Goal: Task Accomplishment & Management: Manage account settings

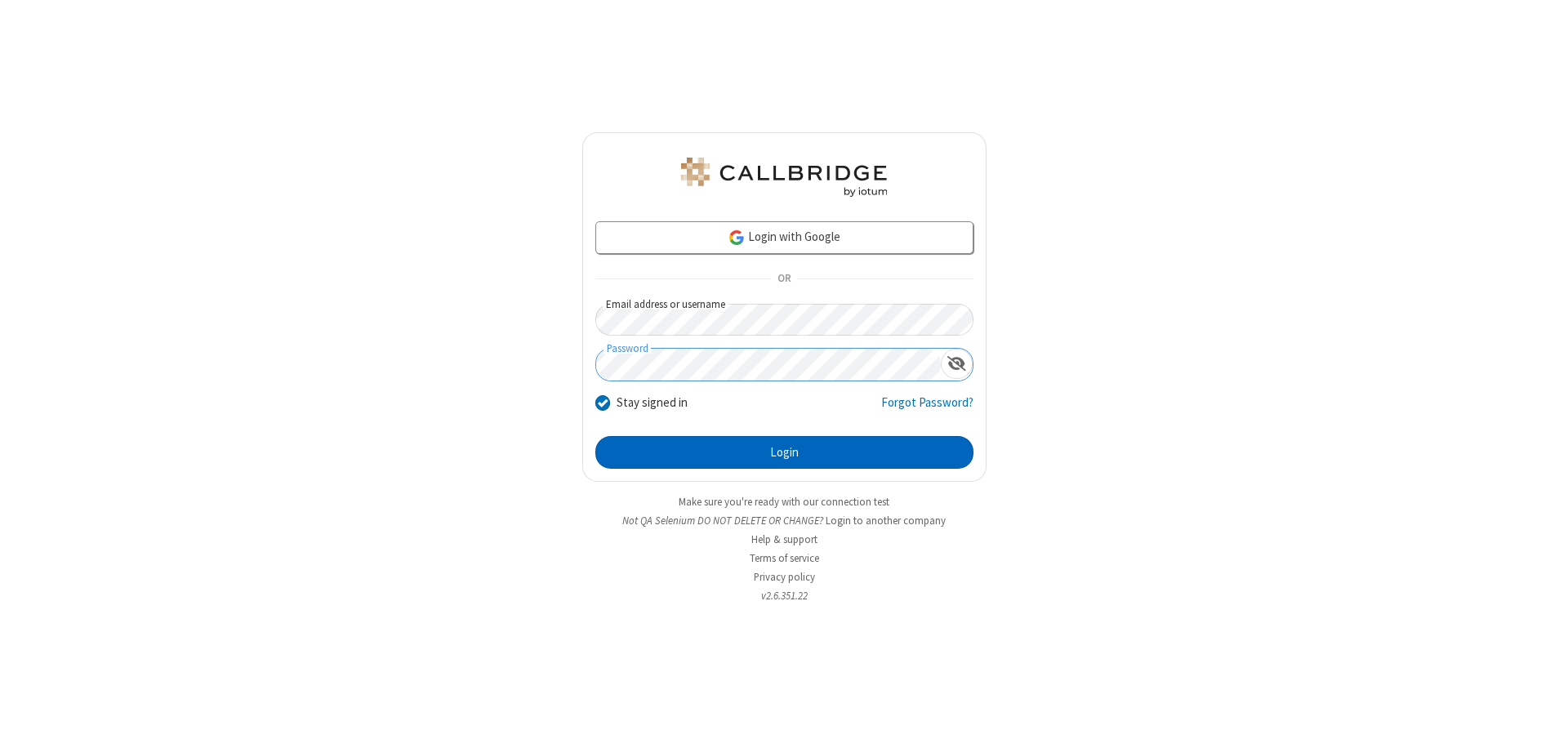
click at [784, 452] on button "Login" at bounding box center [784, 452] width 378 height 33
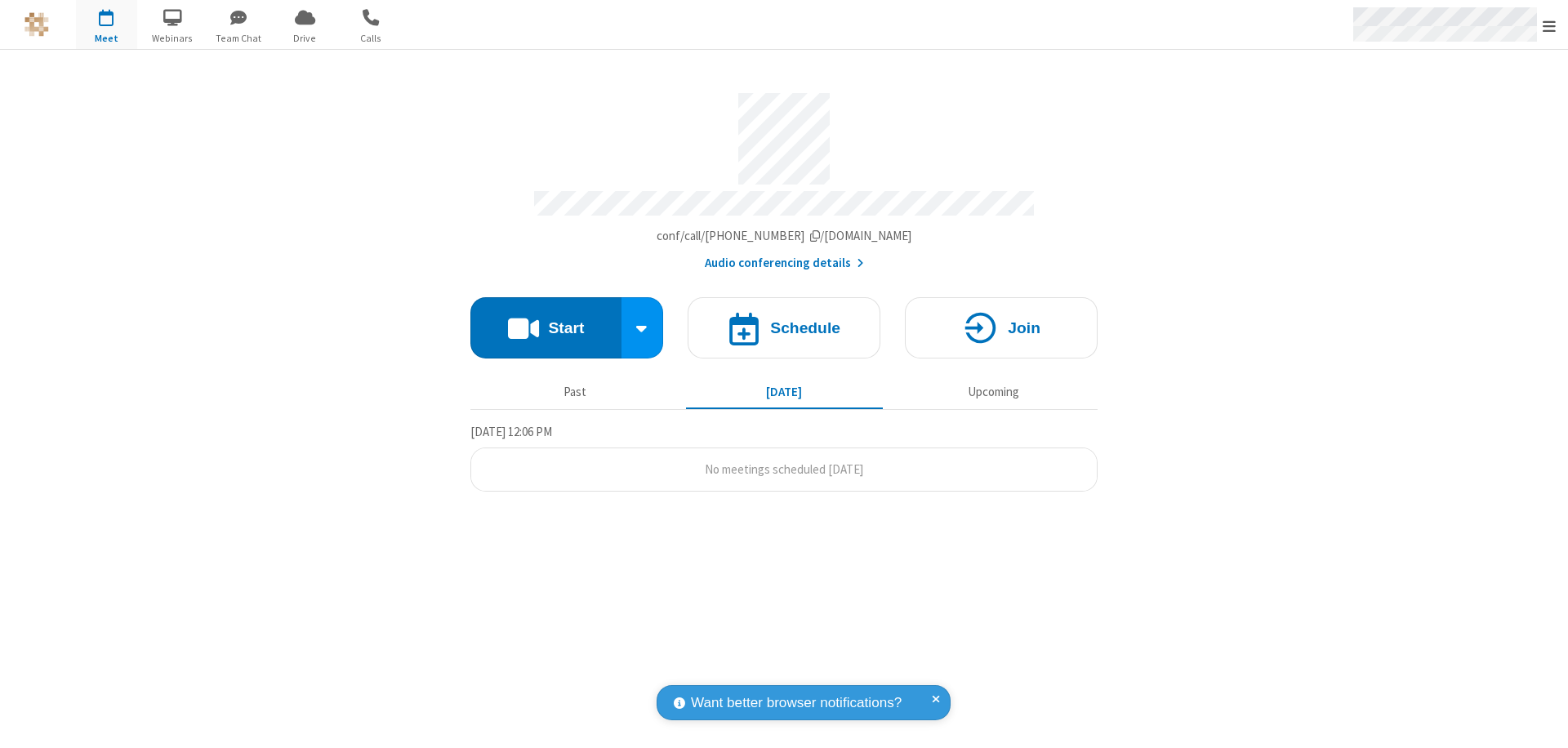
click at [1550, 25] on span "Open menu" at bounding box center [1550, 26] width 13 height 17
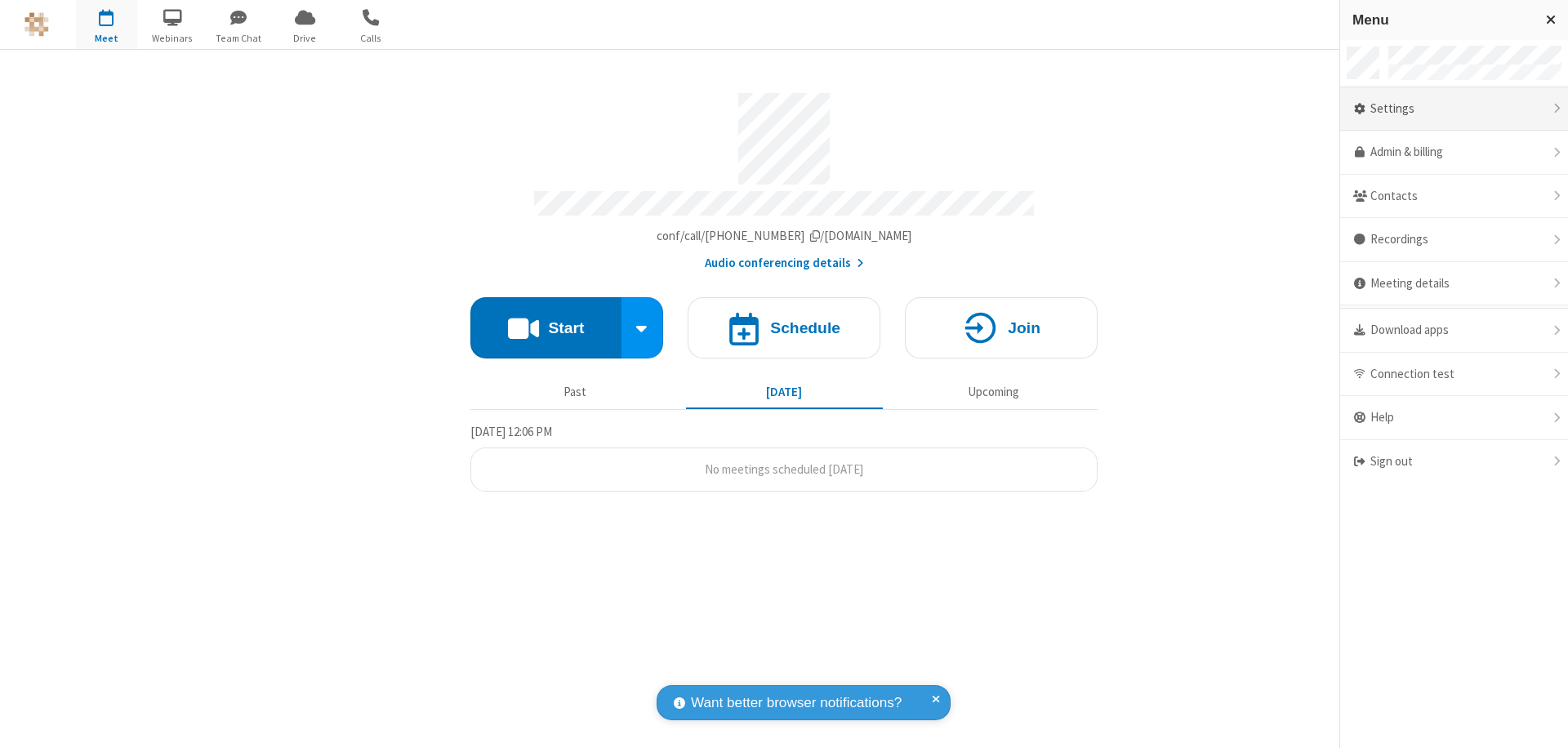
click at [1454, 109] on div "Settings" at bounding box center [1454, 109] width 228 height 44
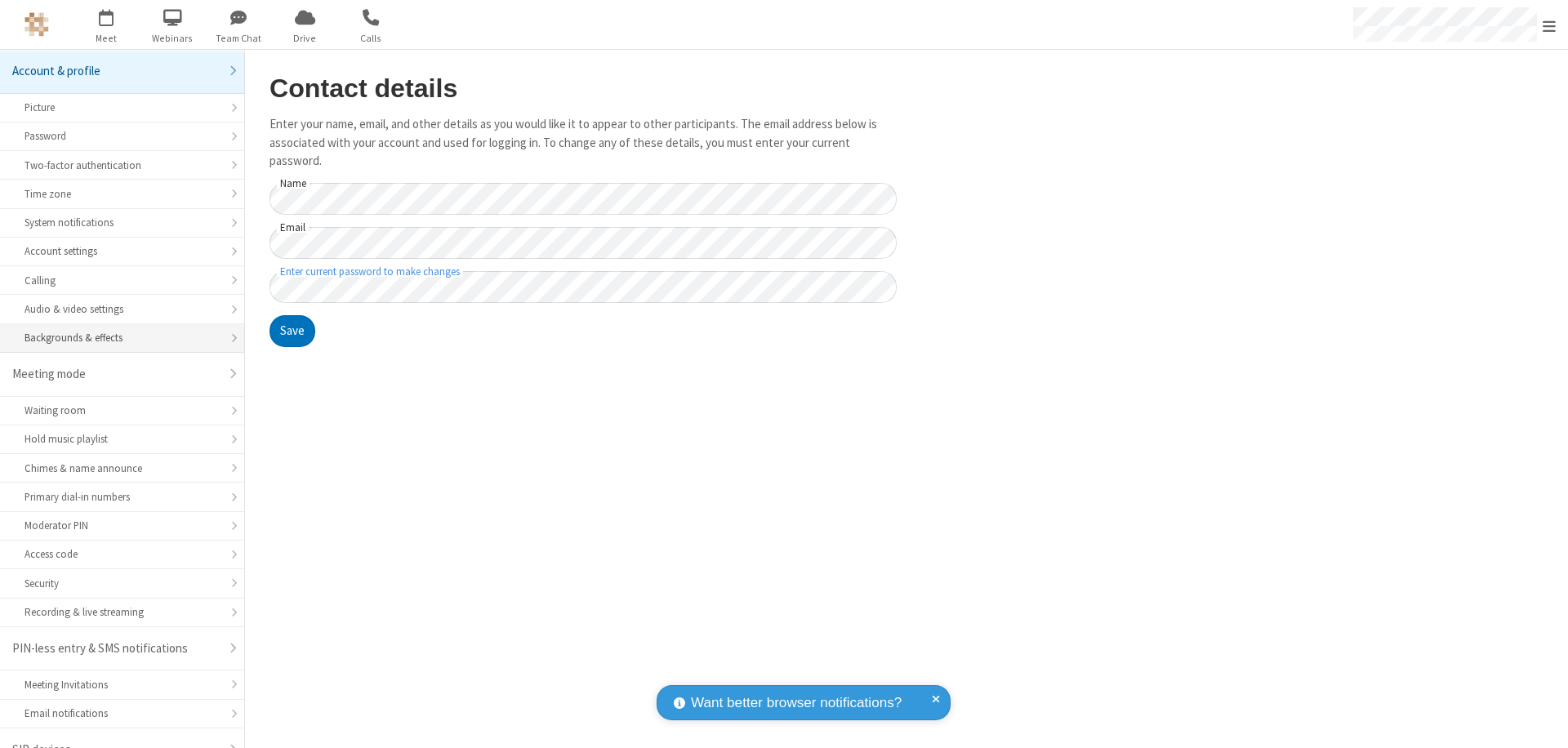
click at [116, 330] on div "Backgrounds & effects" at bounding box center [121, 338] width 195 height 16
